Goal: Task Accomplishment & Management: Complete application form

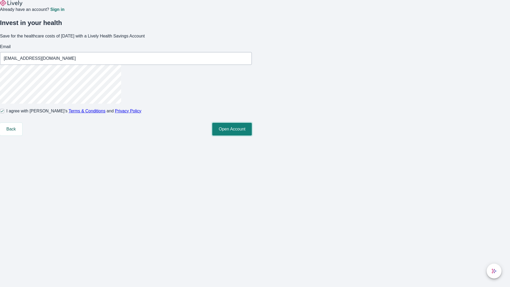
click at [252, 136] on button "Open Account" at bounding box center [232, 129] width 40 height 13
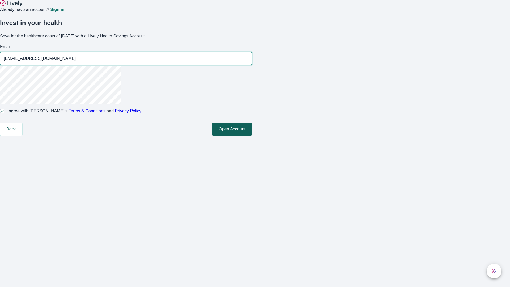
type input "Norwood_Bins250819045525@gmail.com"
click at [4, 113] on input "I agree with Lively’s Terms & Conditions and Privacy Policy" at bounding box center [2, 111] width 4 height 4
checkbox input "false"
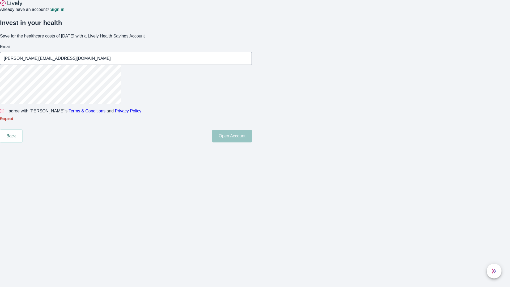
type input "Ronny.Kohler79250819045526@yahoo.com"
click at [4, 113] on input "I agree with Lively’s Terms & Conditions and Privacy Policy" at bounding box center [2, 111] width 4 height 4
checkbox input "true"
click at [252, 142] on button "Open Account" at bounding box center [232, 136] width 40 height 13
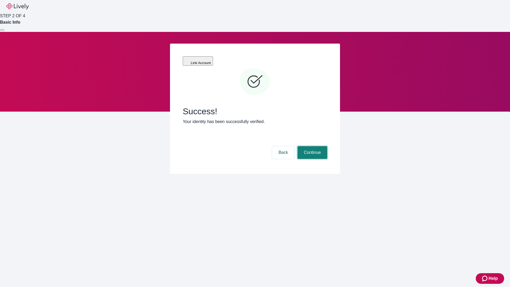
click at [312, 146] on button "Continue" at bounding box center [313, 152] width 30 height 13
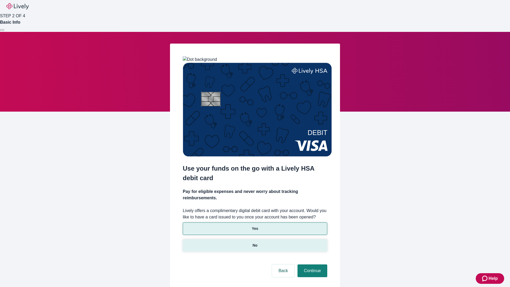
click at [255, 243] on p "No" at bounding box center [255, 246] width 5 height 6
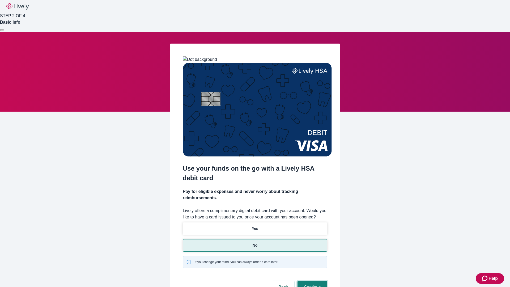
click at [312, 281] on button "Continue" at bounding box center [313, 287] width 30 height 13
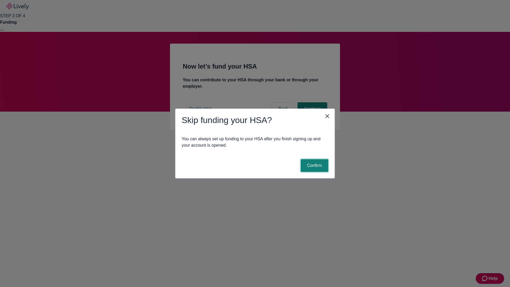
click at [314, 166] on button "Confirm" at bounding box center [315, 165] width 28 height 13
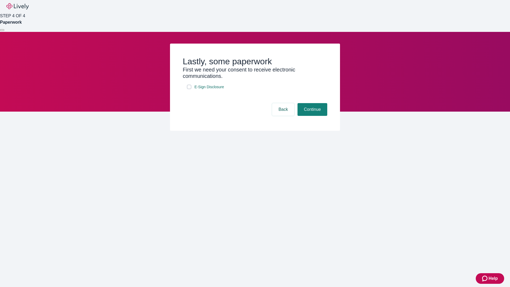
click at [189, 89] on input "E-Sign Disclosure" at bounding box center [189, 87] width 4 height 4
checkbox input "true"
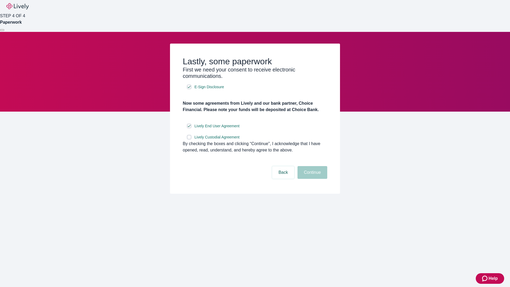
click at [189, 139] on input "Lively Custodial Agreement" at bounding box center [189, 137] width 4 height 4
checkbox input "true"
click at [312, 179] on button "Continue" at bounding box center [313, 172] width 30 height 13
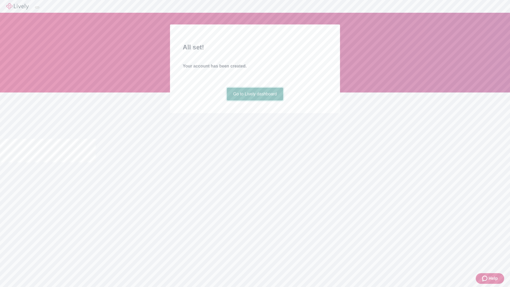
click at [255, 100] on link "Go to Lively dashboard" at bounding box center [255, 94] width 57 height 13
